Goal: Find specific page/section

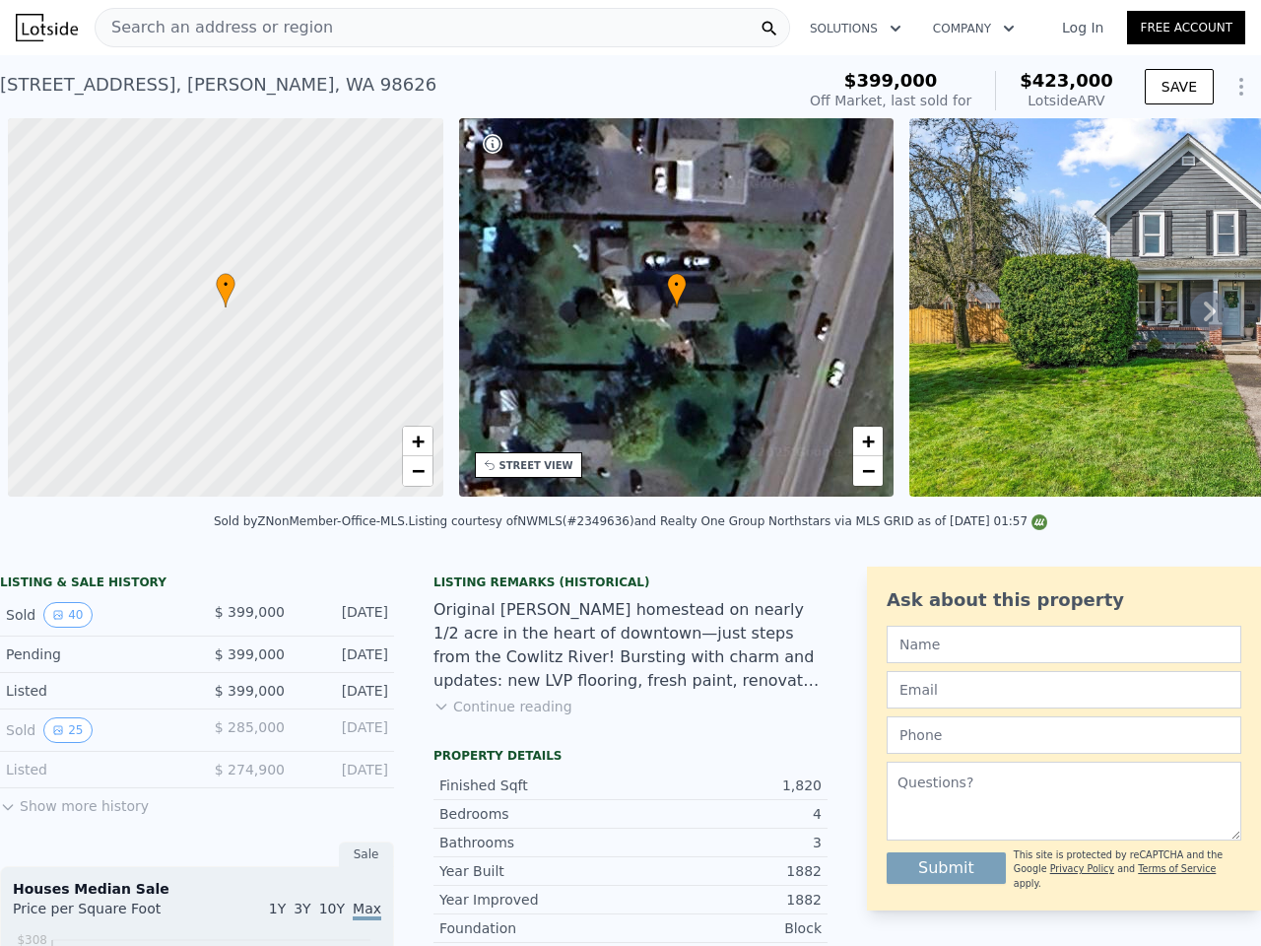
scroll to position [0, 8]
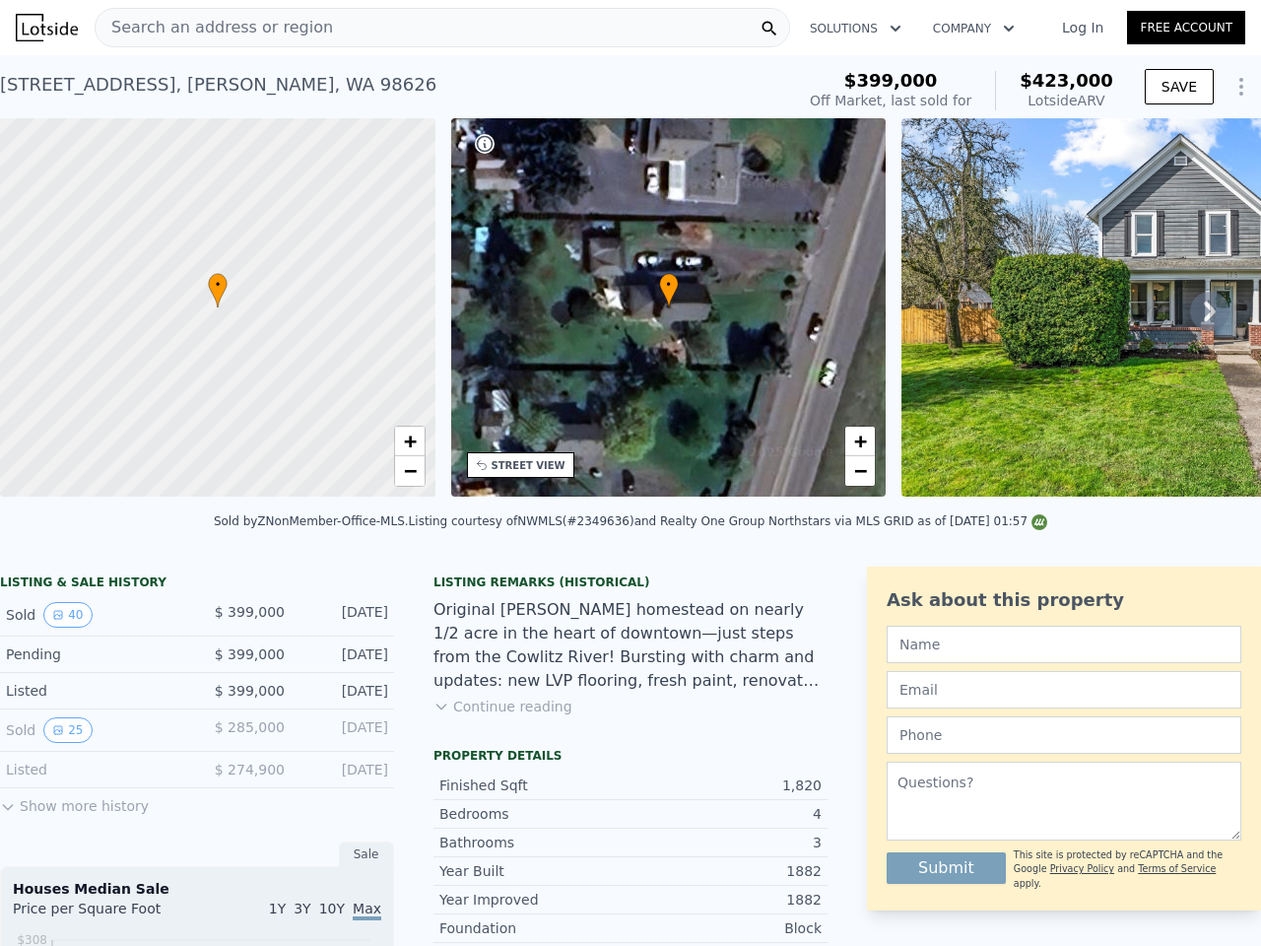
click at [631, 473] on div "• + −" at bounding box center [668, 307] width 435 height 378
click at [442, 28] on div "Search an address or region" at bounding box center [443, 27] width 696 height 39
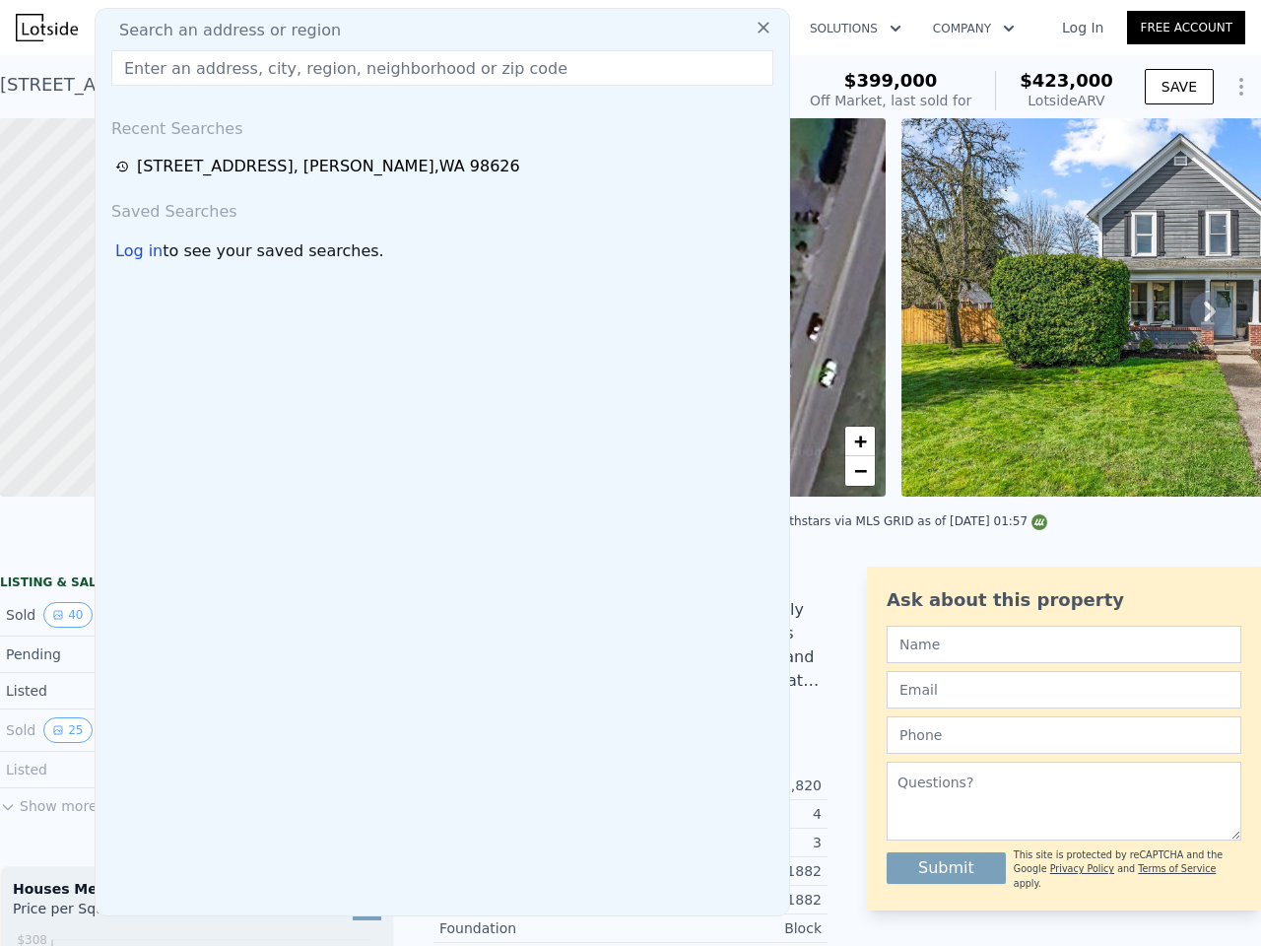
click at [853, 29] on button "Solutions" at bounding box center [855, 28] width 123 height 35
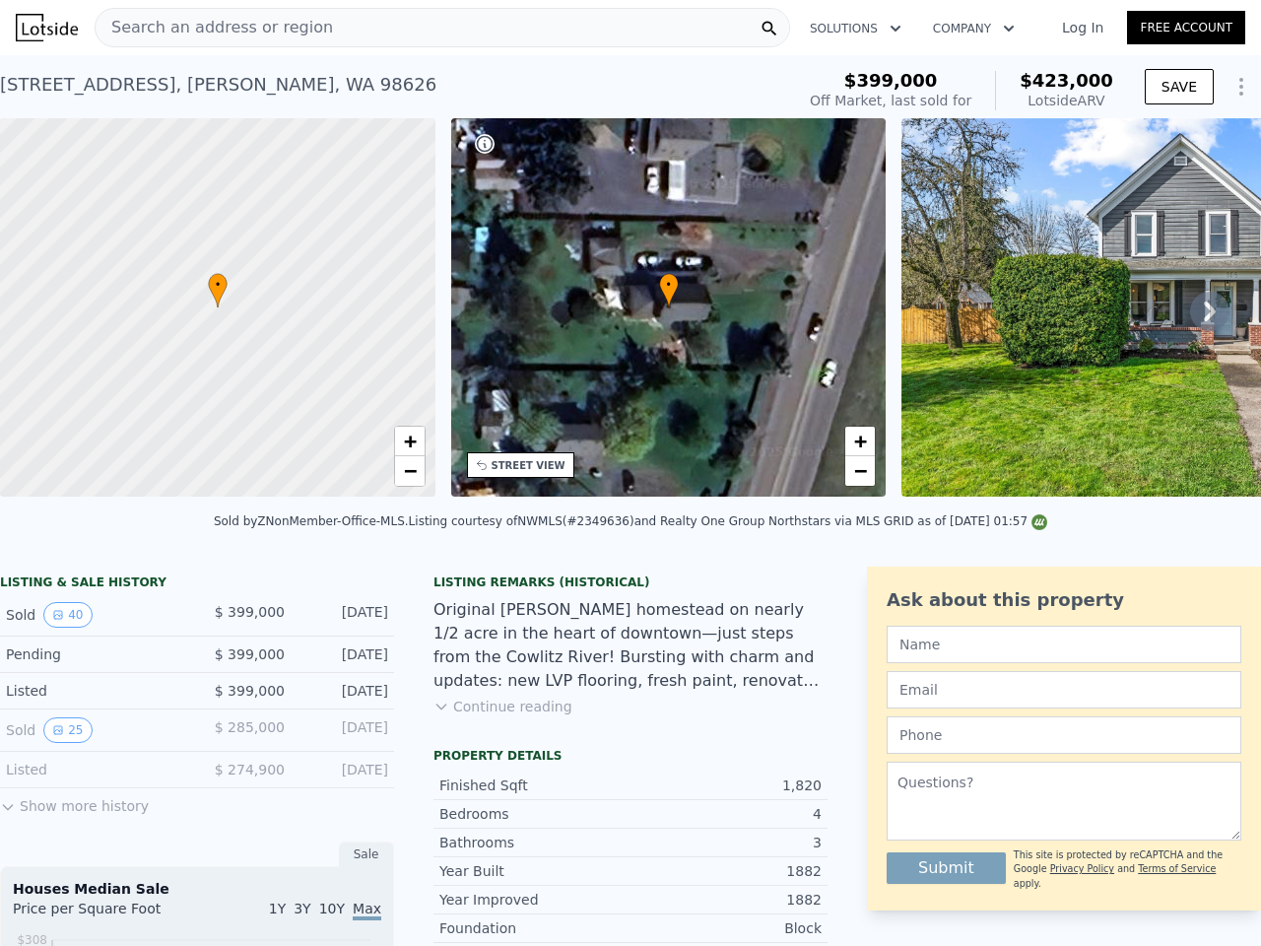
click at [970, 29] on button "Company" at bounding box center [973, 28] width 113 height 35
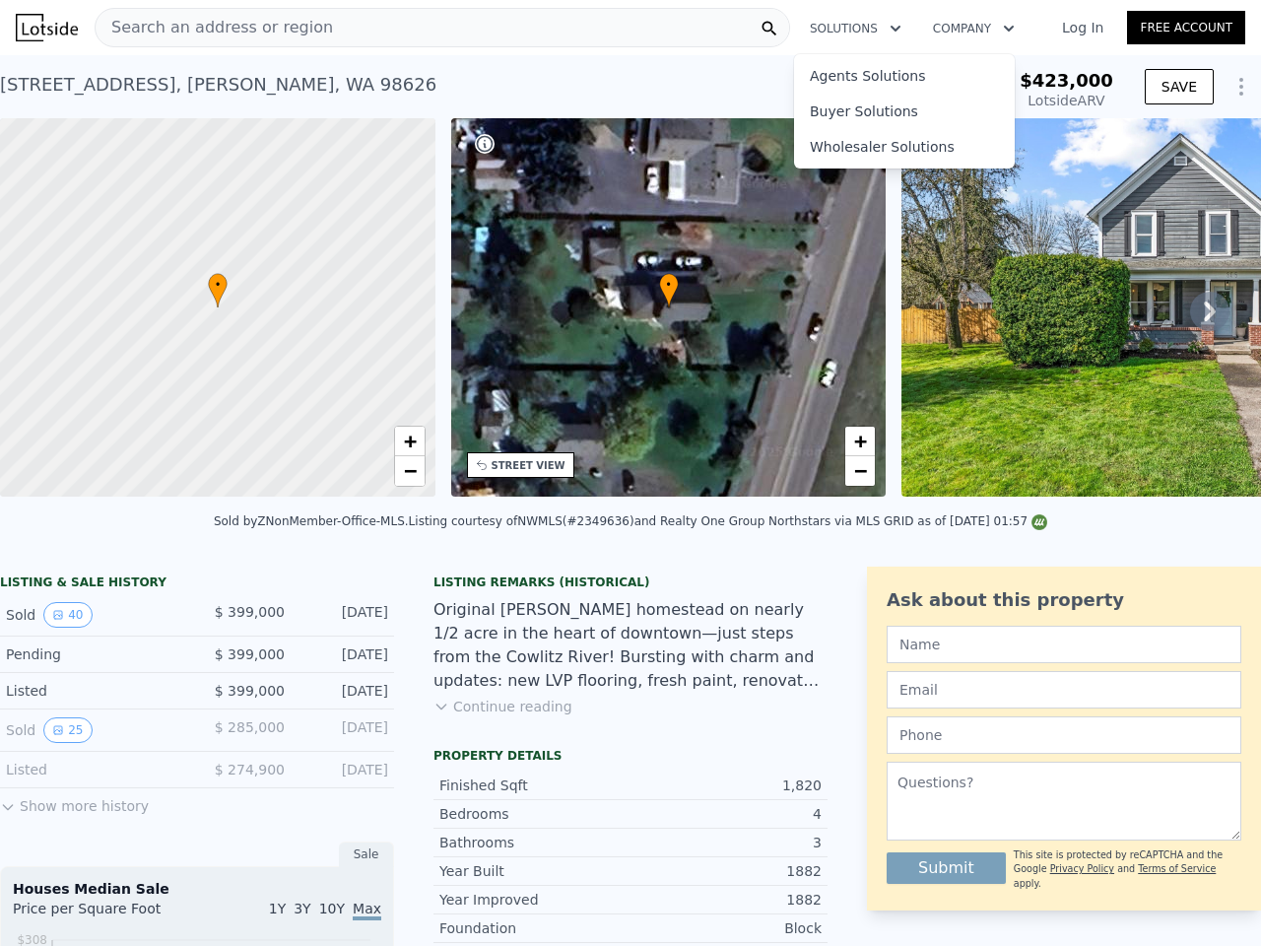
click at [1165, 87] on button "SAVE" at bounding box center [1179, 86] width 69 height 35
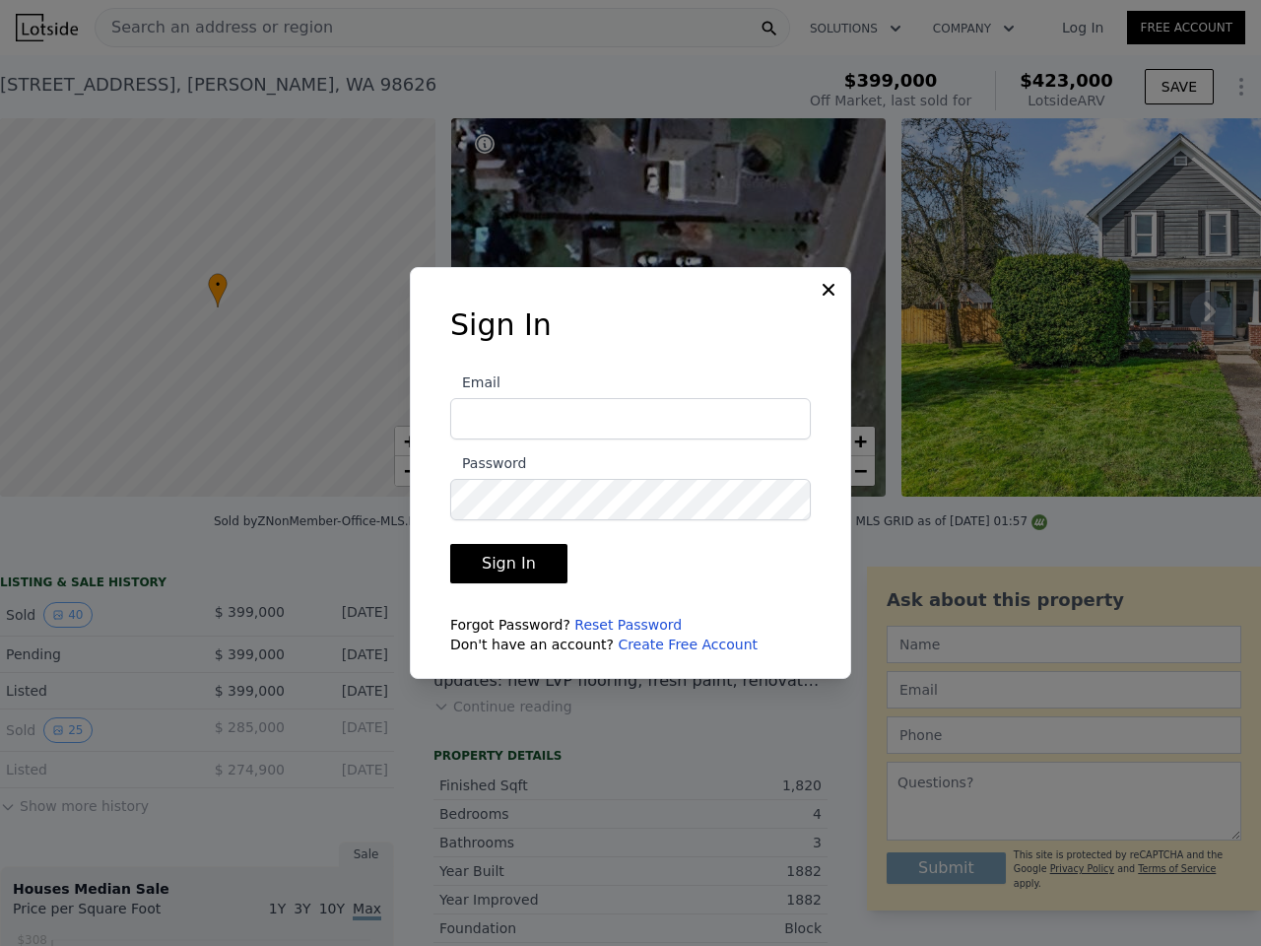
click at [1225, 87] on div at bounding box center [630, 473] width 1261 height 946
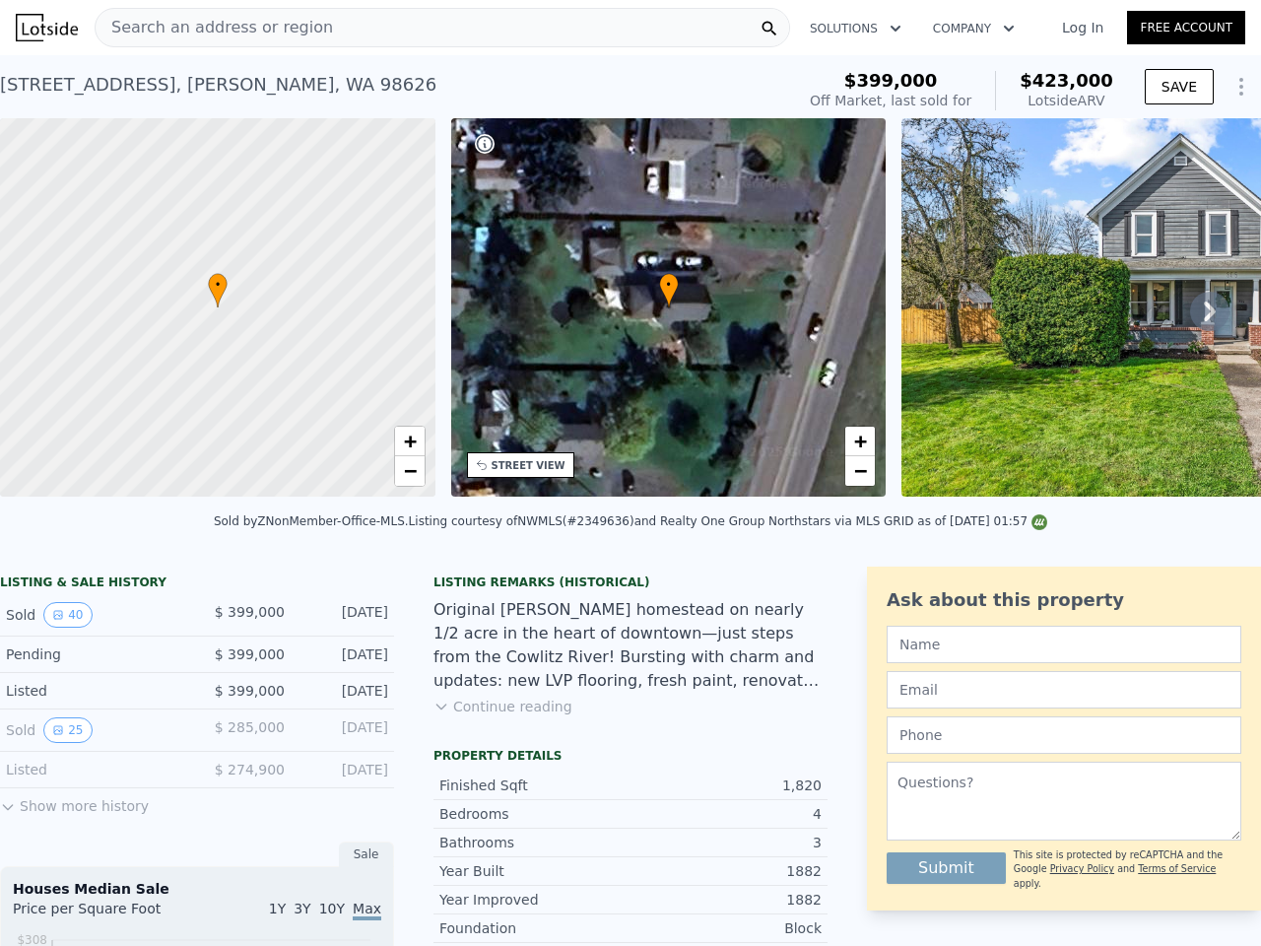
click at [1193, 319] on icon at bounding box center [1209, 311] width 39 height 39
click at [218, 307] on div at bounding box center [218, 308] width 522 height 454
click at [410, 441] on span "+" at bounding box center [409, 441] width 13 height 25
click at [410, 471] on span "−" at bounding box center [409, 470] width 13 height 25
